Goal: Information Seeking & Learning: Learn about a topic

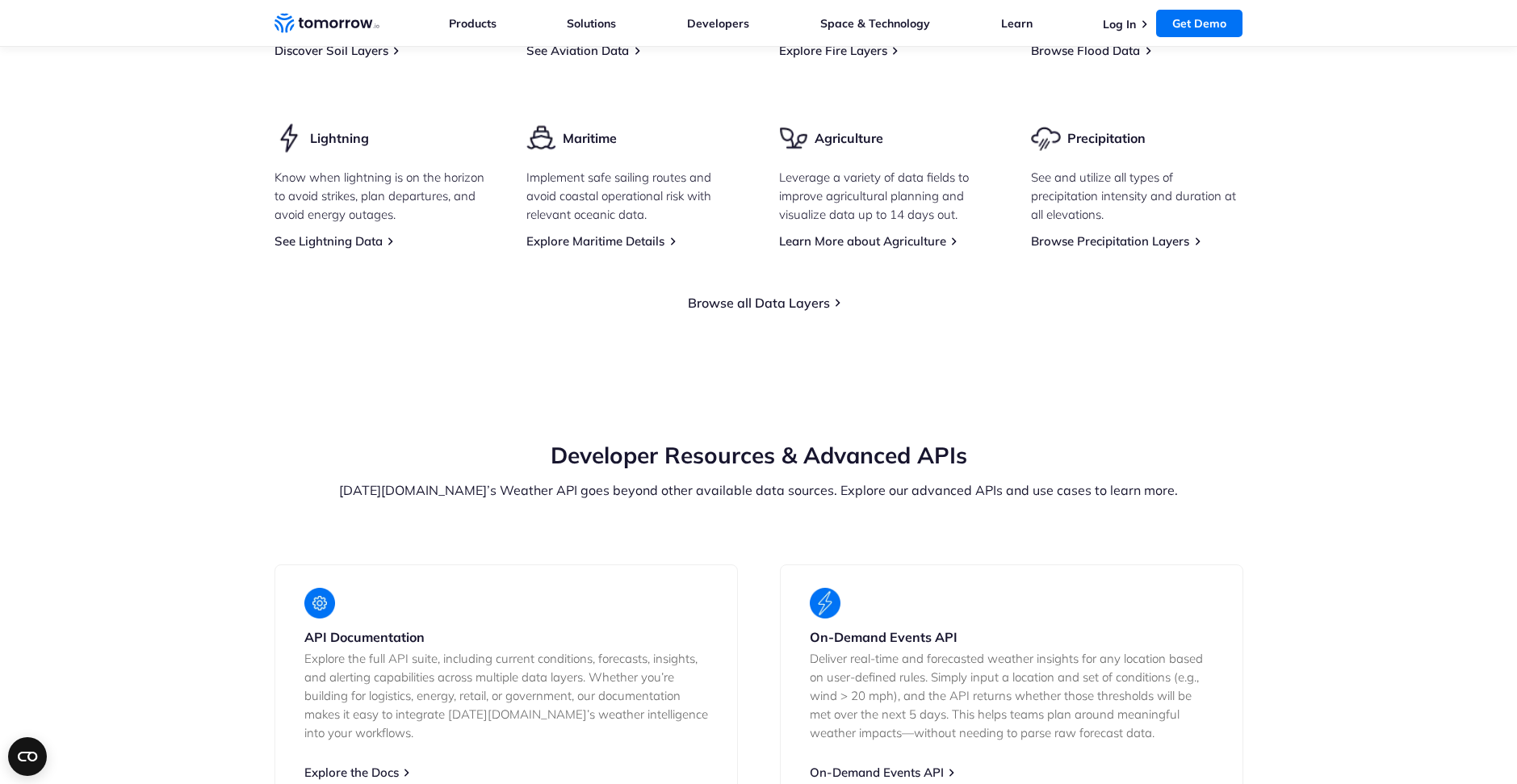
scroll to position [2715, 0]
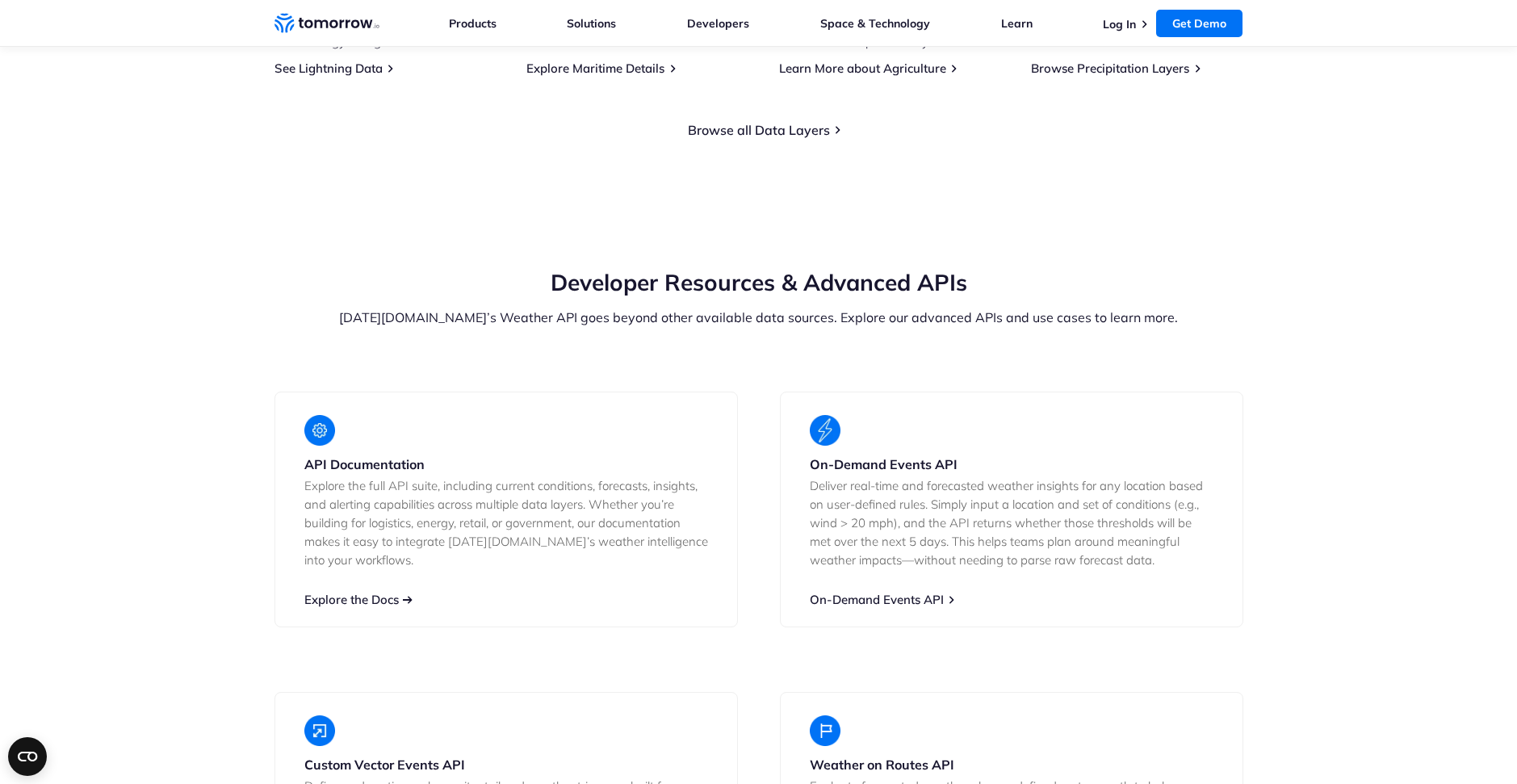
click at [359, 592] on link "Explore the Docs" at bounding box center [351, 599] width 94 height 16
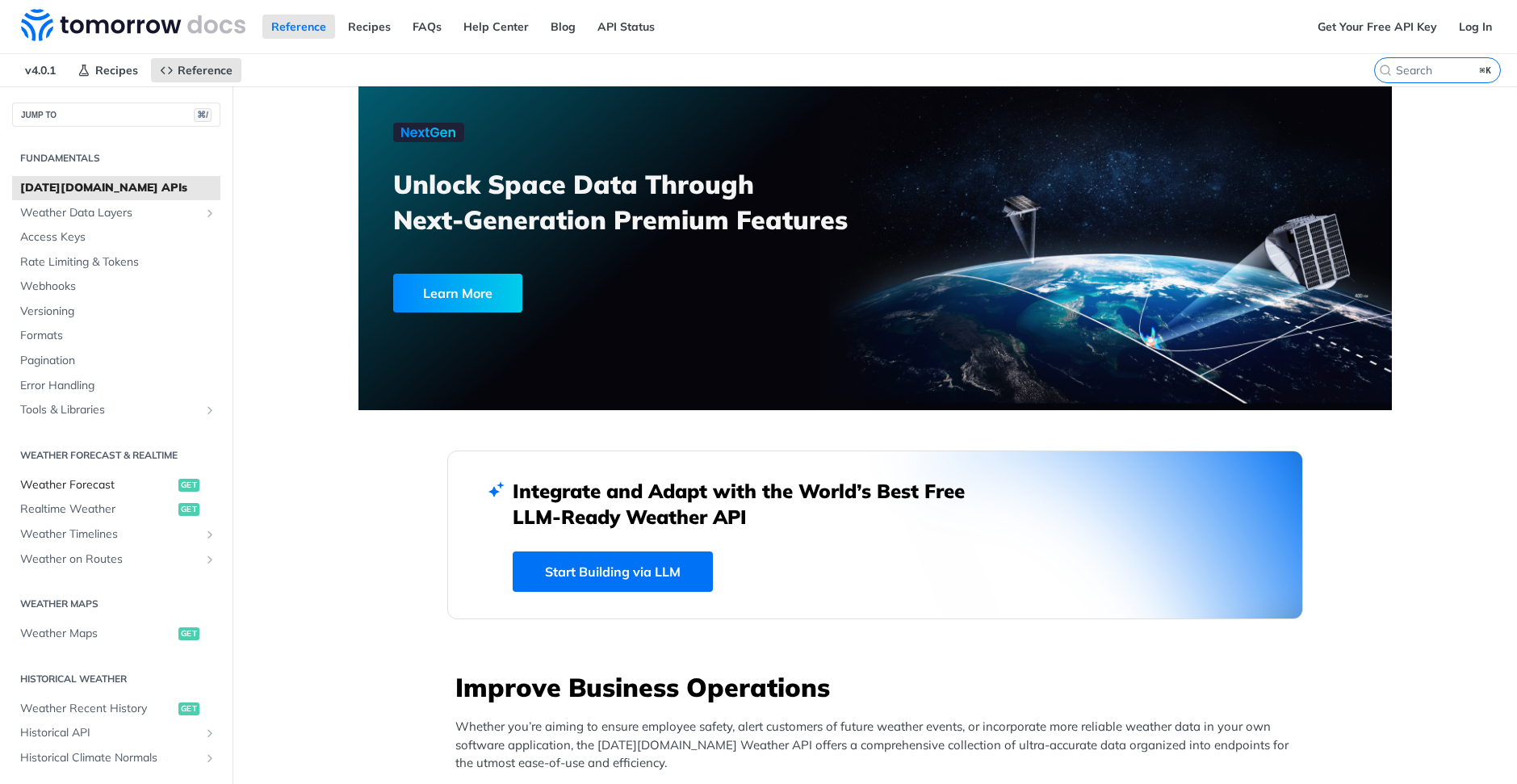
click at [115, 479] on span "Weather Forecast" at bounding box center [97, 485] width 154 height 16
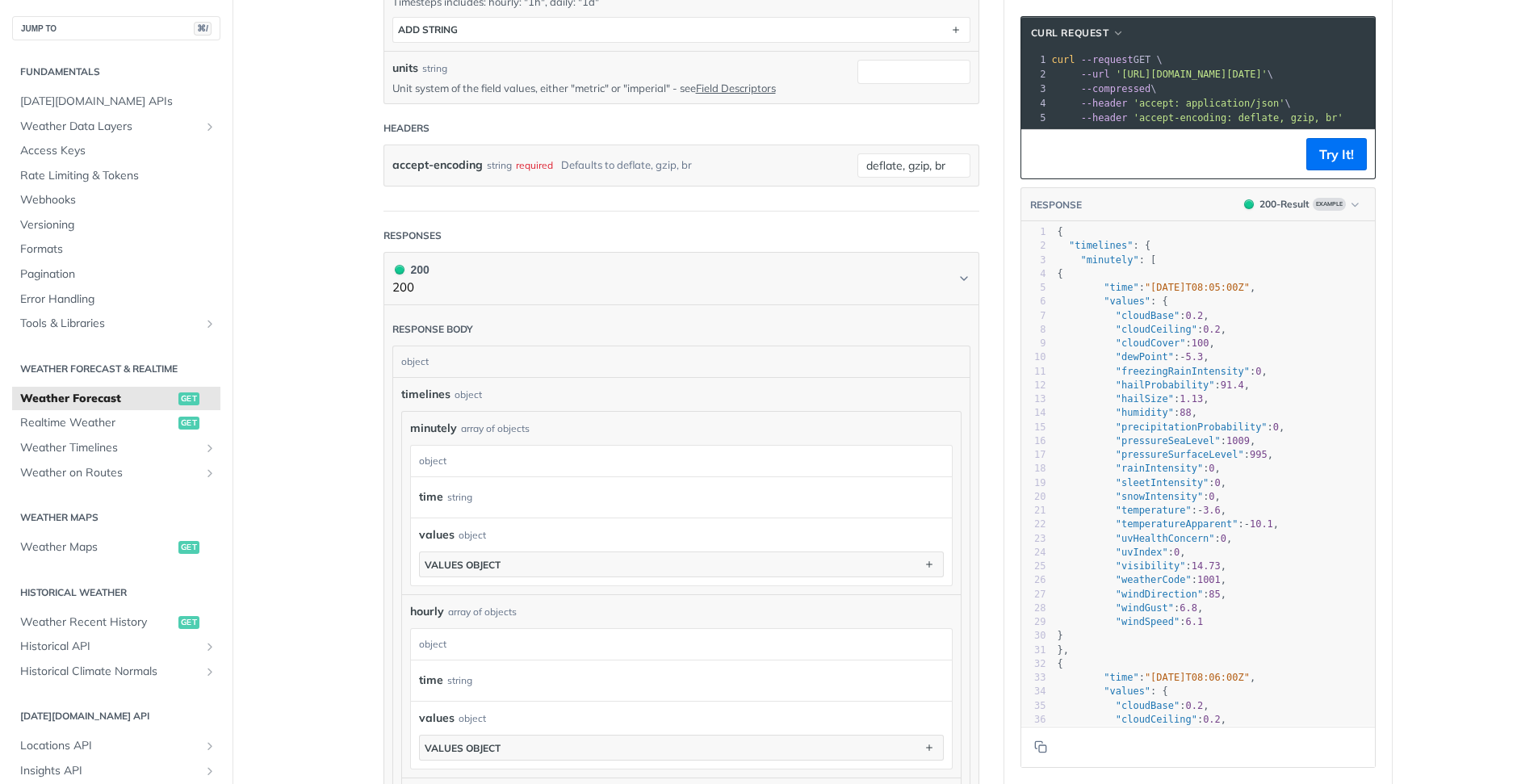
scroll to position [514, 0]
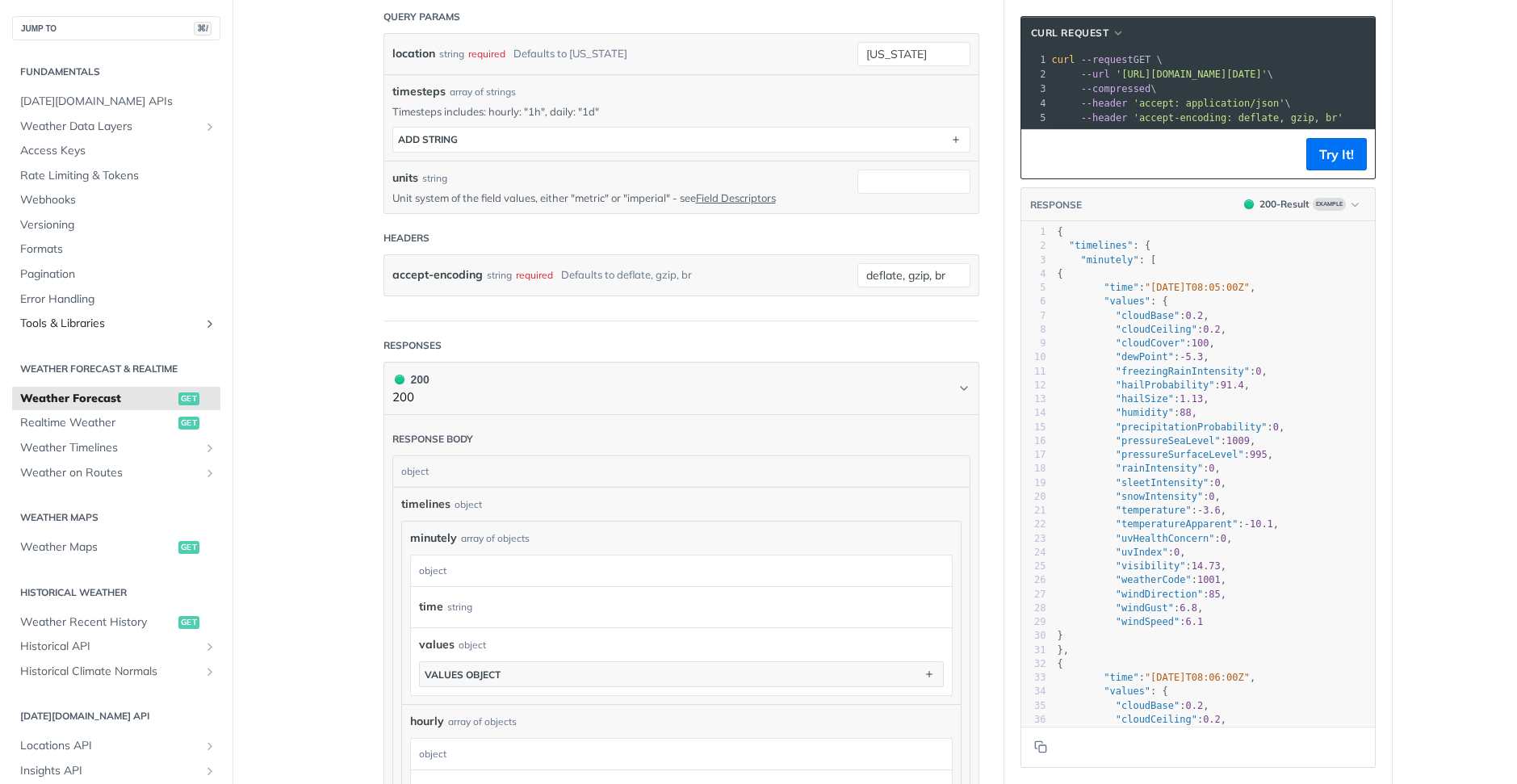
click at [93, 323] on span "Tools & Libraries" at bounding box center [110, 324] width 179 height 16
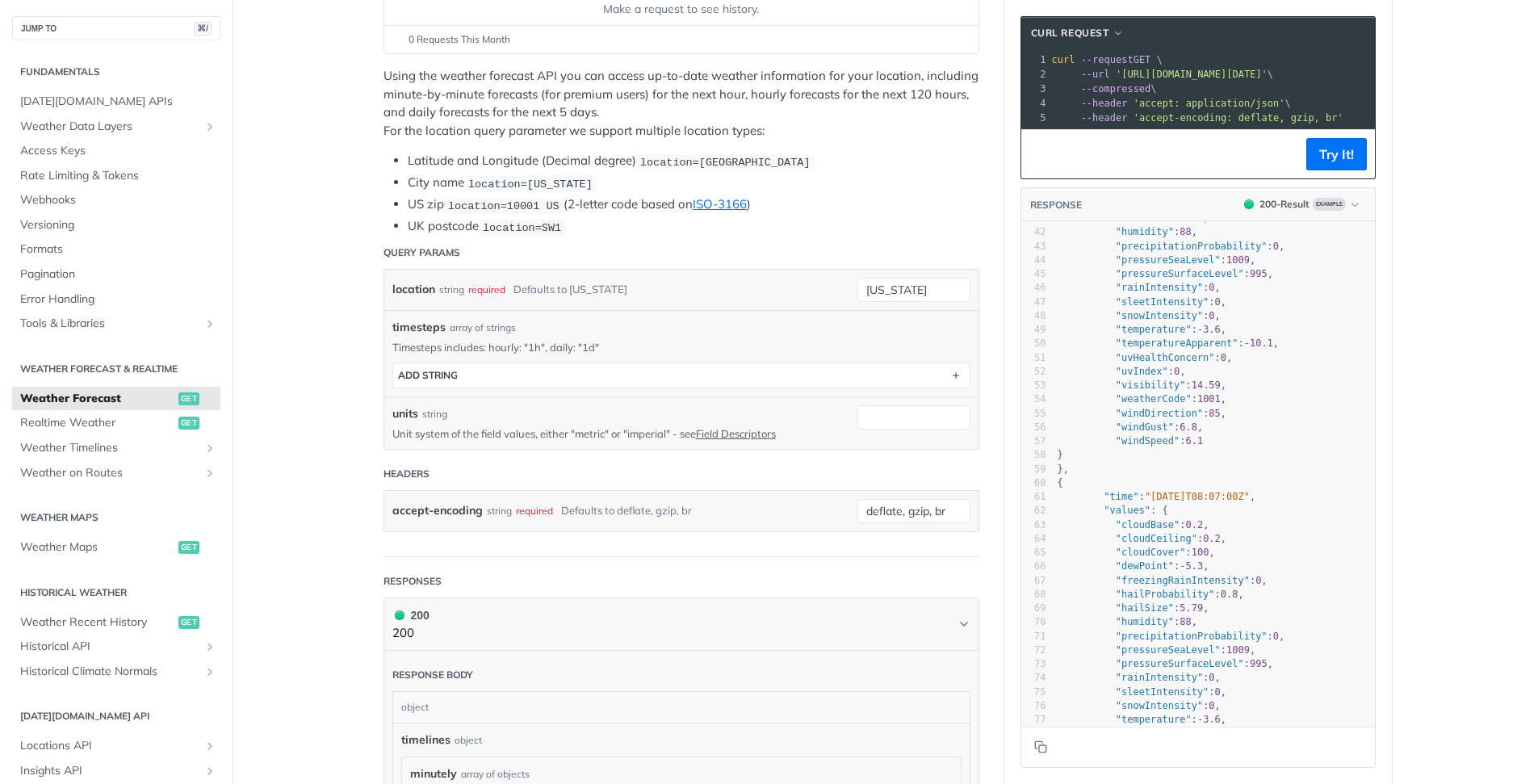
scroll to position [463, 0]
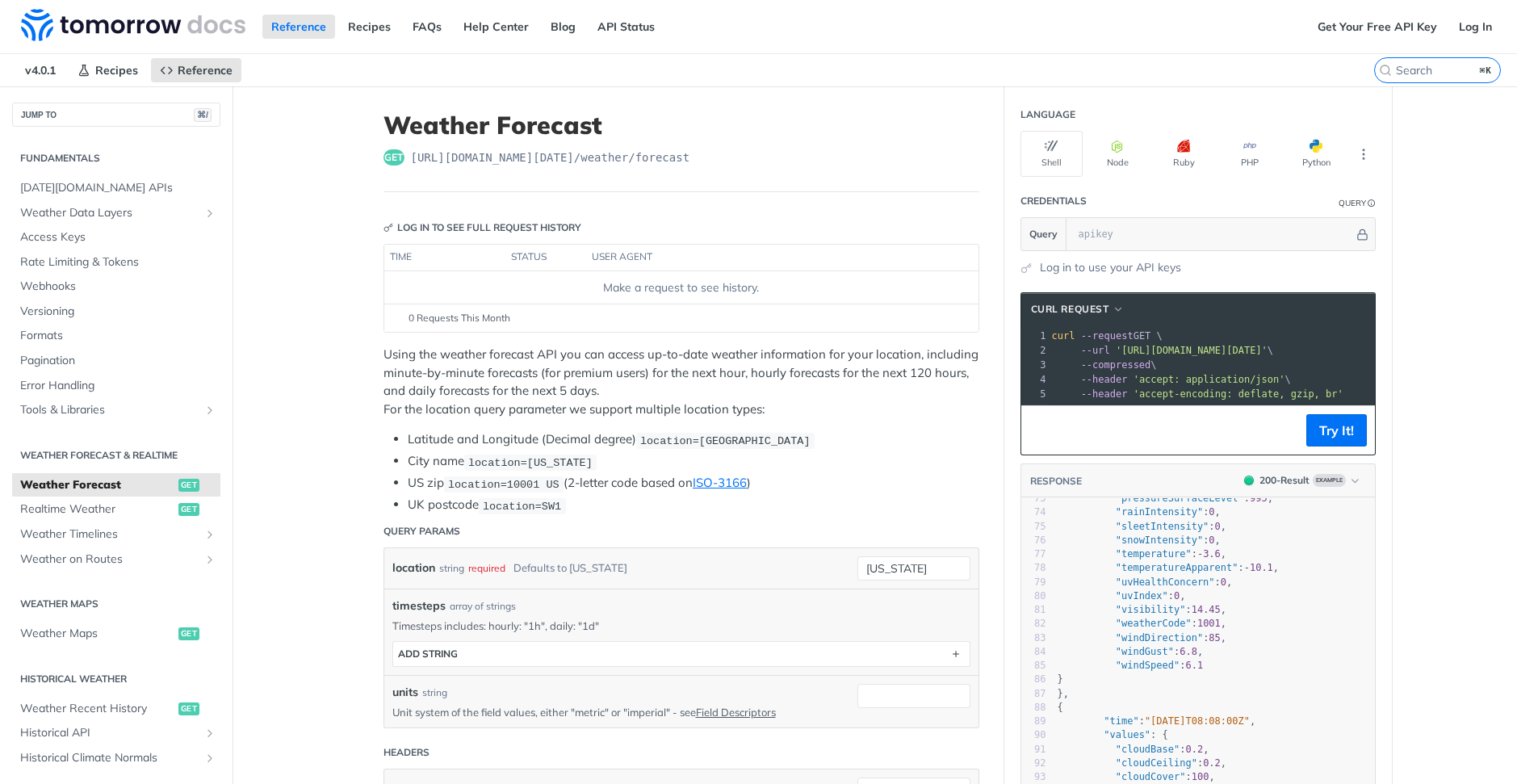
click at [1438, 79] on label "⌘K" at bounding box center [1438, 70] width 127 height 26
click at [1438, 78] on input "⌘K" at bounding box center [1417, 70] width 165 height 15
click at [1437, 74] on input "search" at bounding box center [1417, 70] width 165 height 15
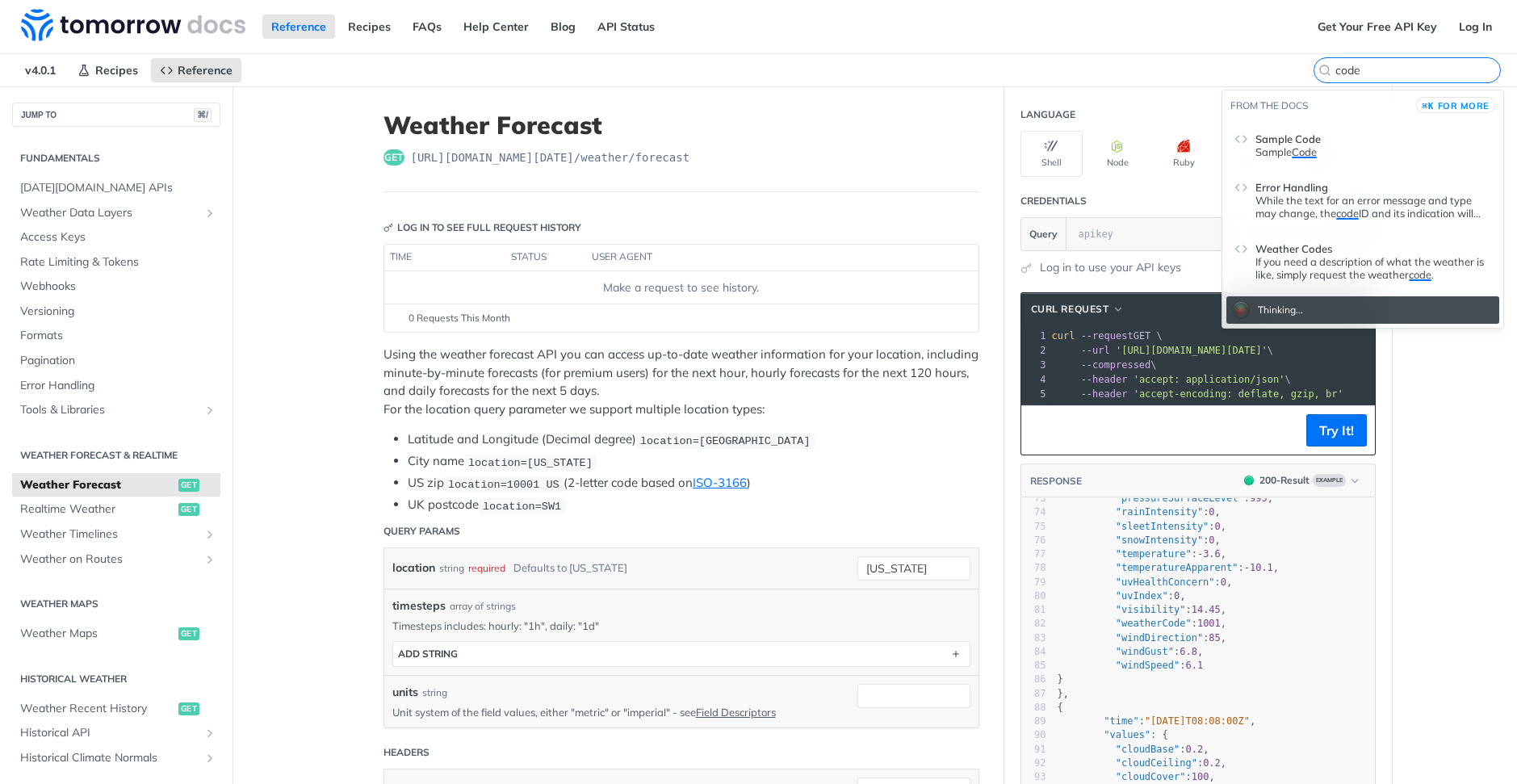
type input "code"
click at [1357, 242] on header "Weather Codes" at bounding box center [1374, 246] width 236 height 20
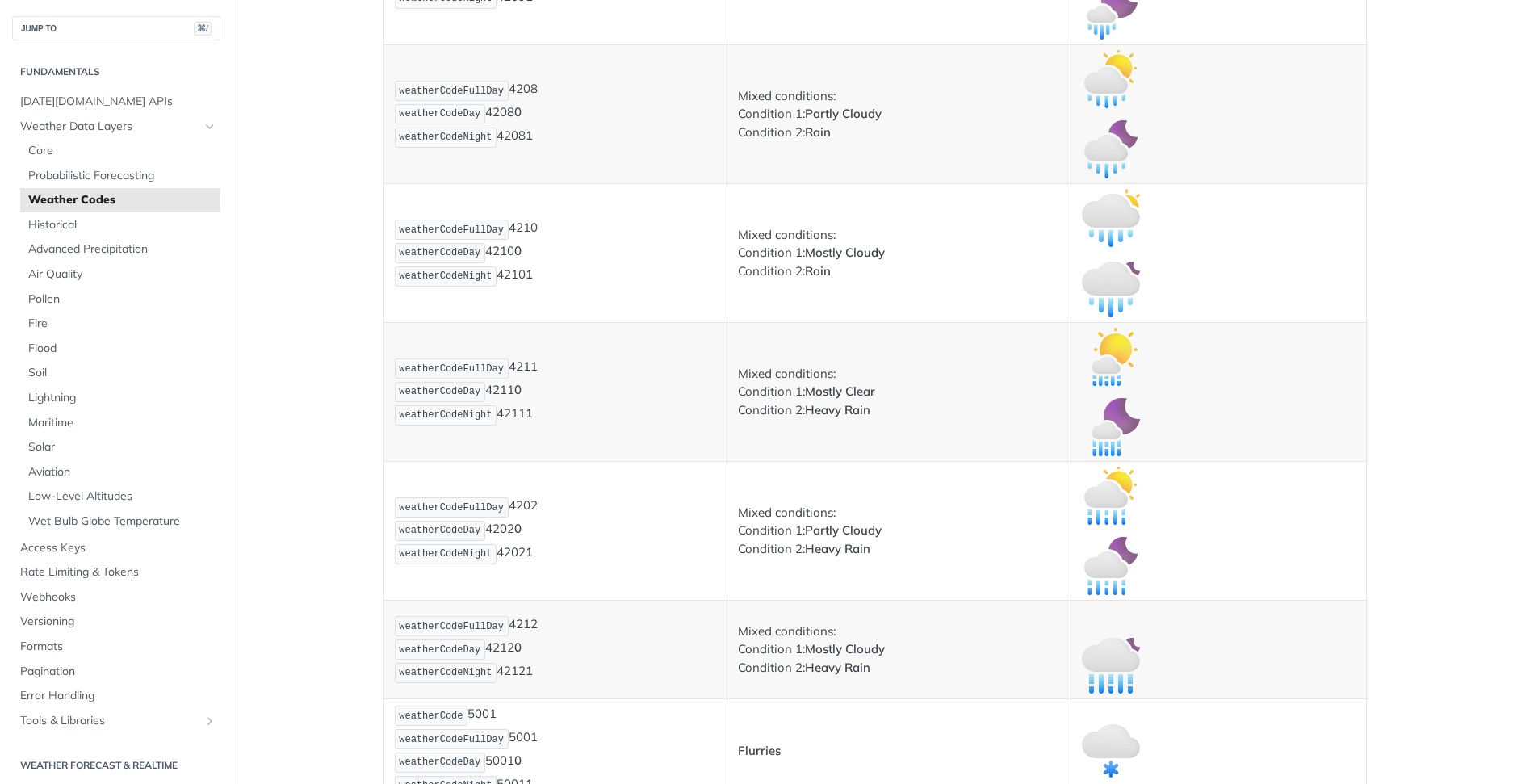
scroll to position [3285, 0]
